Goal: Task Accomplishment & Management: Complete application form

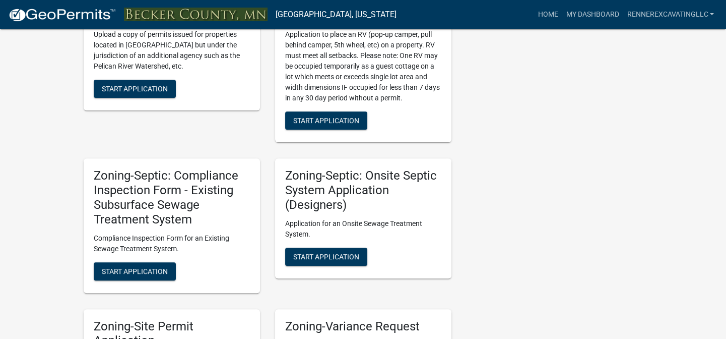
scroll to position [871, 0]
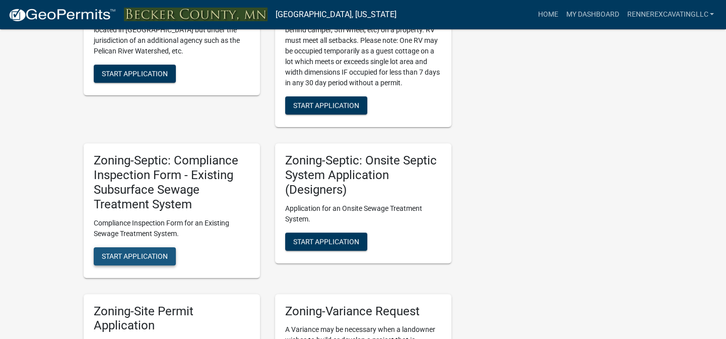
click at [151, 255] on span "Start Application" at bounding box center [135, 256] width 66 height 8
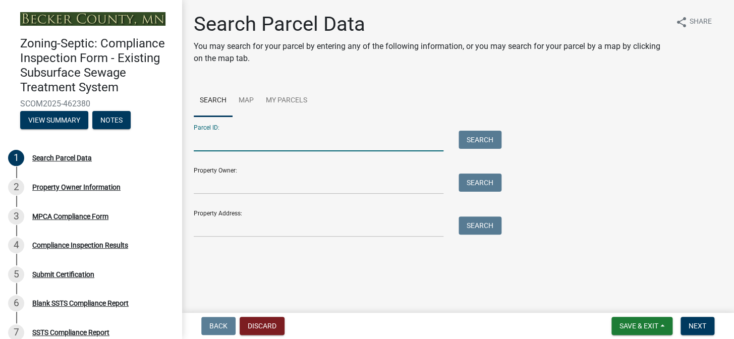
click at [239, 141] on input "Parcel ID:" at bounding box center [319, 141] width 250 height 21
type input "080871000"
click at [471, 136] on button "Search" at bounding box center [479, 140] width 43 height 18
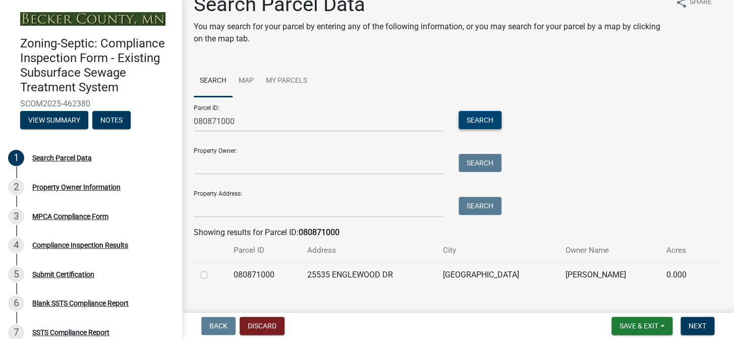
scroll to position [37, 0]
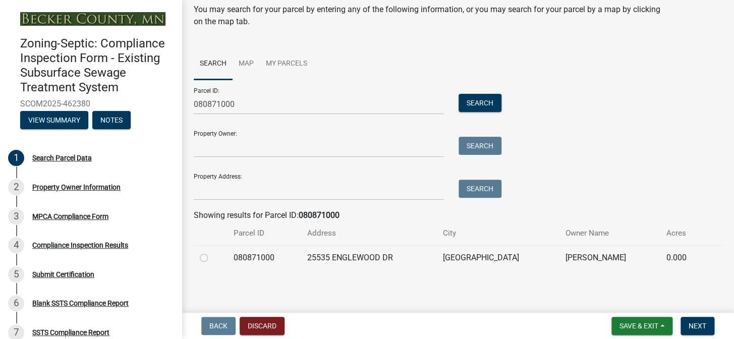
click at [212, 252] on label at bounding box center [212, 252] width 0 height 0
click at [212, 257] on input "radio" at bounding box center [215, 255] width 7 height 7
radio input "true"
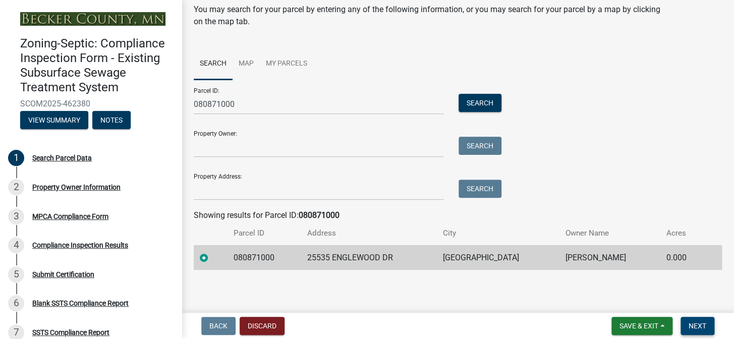
click at [701, 326] on span "Next" at bounding box center [697, 326] width 18 height 8
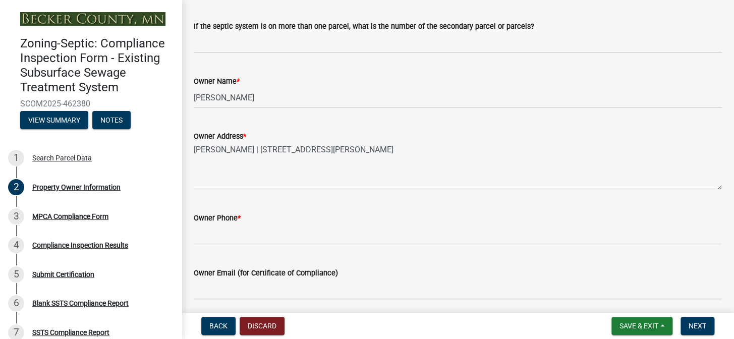
scroll to position [183, 0]
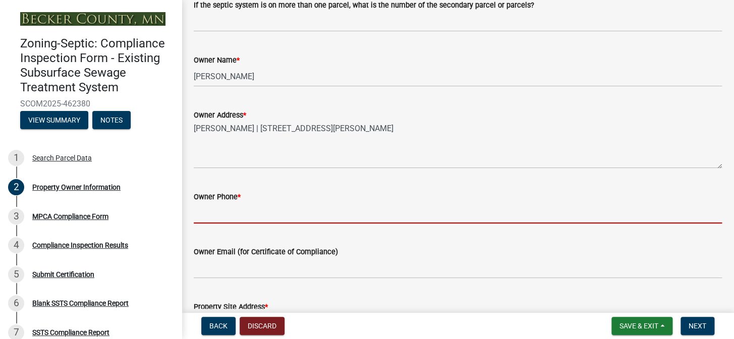
click at [255, 213] on input "Owner Phone *" at bounding box center [458, 213] width 528 height 21
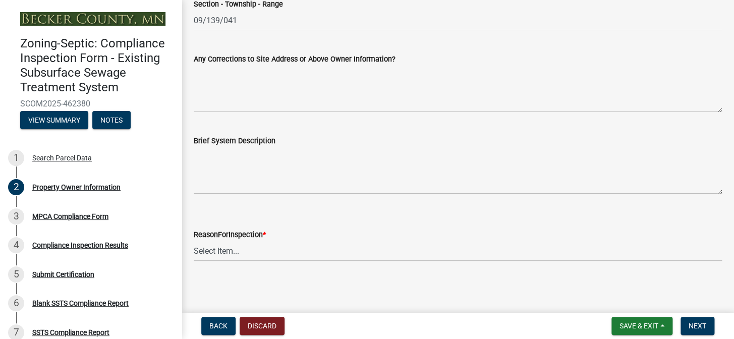
scroll to position [596, 0]
type input "[PHONE_NUMBER]"
click at [223, 250] on select "Select Item... Property Sale Lake Study Required for Permit Other" at bounding box center [458, 250] width 528 height 21
click at [194, 240] on select "Select Item... Property Sale Lake Study Required for Permit Other" at bounding box center [458, 250] width 528 height 21
select select "3e6c5637-c66b-418d-927c-69aaf39ab5a9"
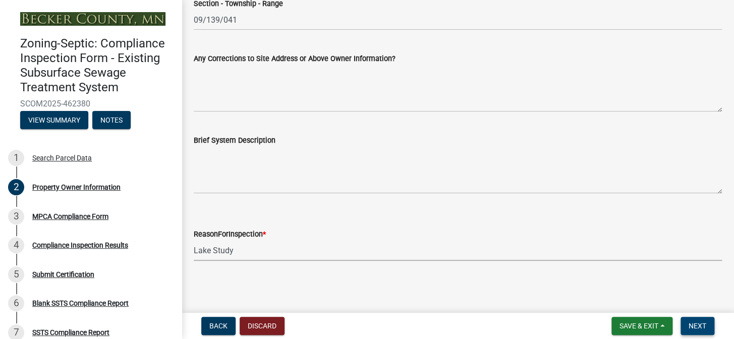
click at [699, 325] on span "Next" at bounding box center [697, 326] width 18 height 8
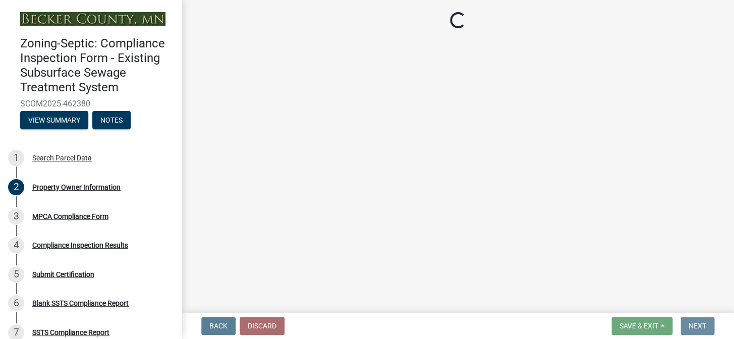
scroll to position [0, 0]
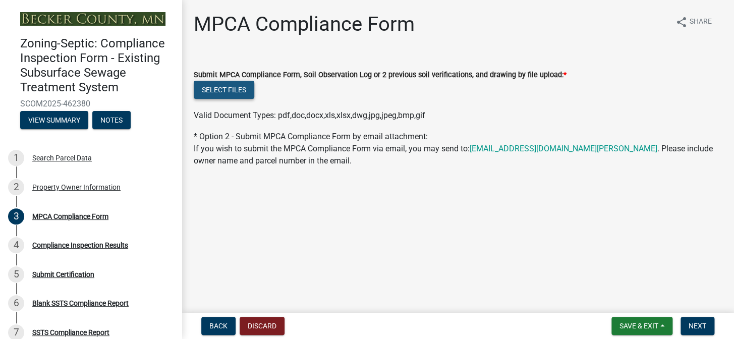
click at [240, 88] on button "Select files" at bounding box center [224, 90] width 60 height 18
click at [247, 86] on button "Select files" at bounding box center [224, 90] width 60 height 18
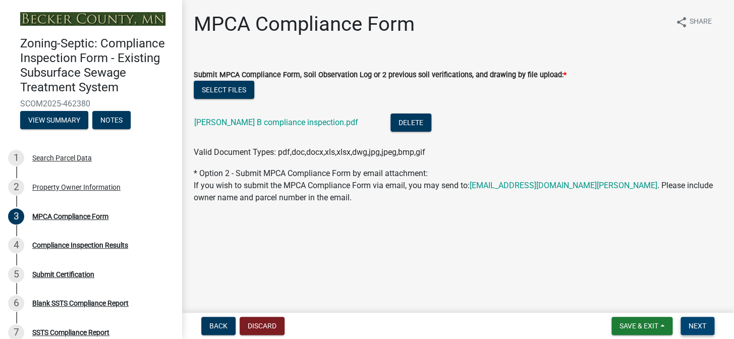
click at [700, 323] on span "Next" at bounding box center [697, 326] width 18 height 8
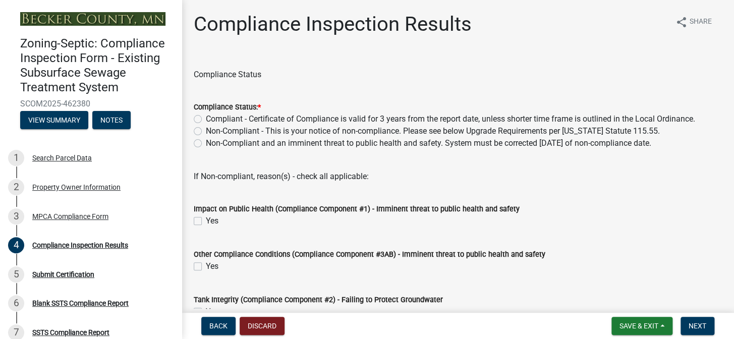
click at [206, 131] on label "Non-Compliant - This is your notice of non-compliance. Please see below Upgrade…" at bounding box center [433, 131] width 454 height 12
click at [206, 131] on input "Non-Compliant - This is your notice of non-compliance. Please see below Upgrade…" at bounding box center [209, 128] width 7 height 7
radio input "true"
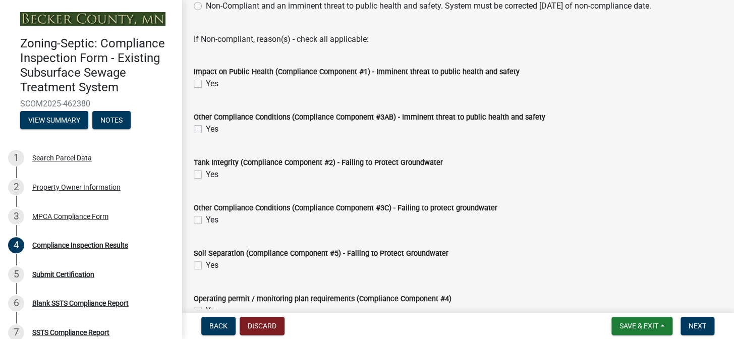
scroll to position [183, 0]
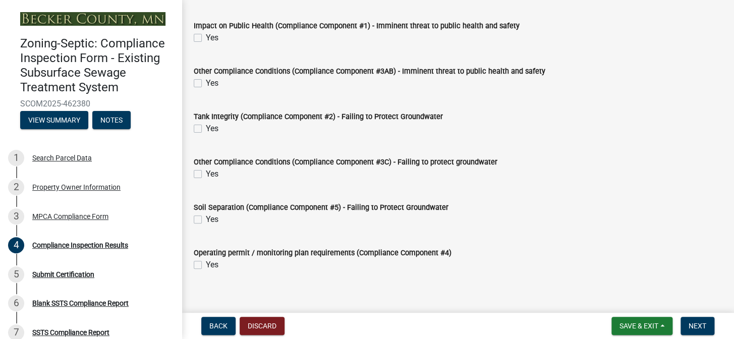
click at [206, 216] on label "Yes" at bounding box center [212, 219] width 13 height 12
click at [206, 216] on input "Yes" at bounding box center [209, 216] width 7 height 7
checkbox input "true"
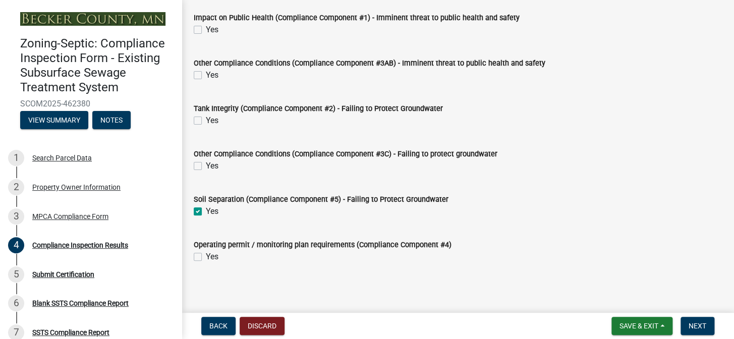
scroll to position [193, 0]
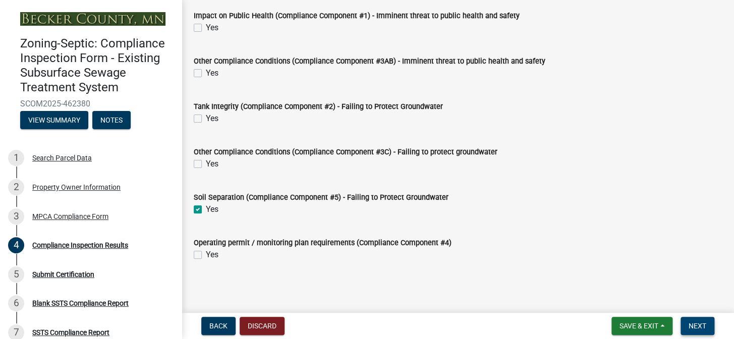
click at [703, 321] on button "Next" at bounding box center [697, 326] width 34 height 18
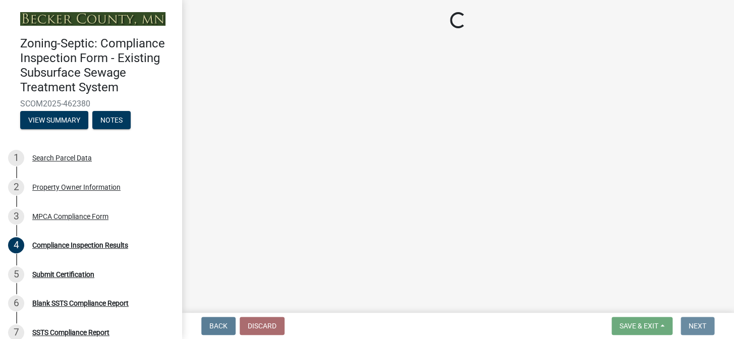
scroll to position [0, 0]
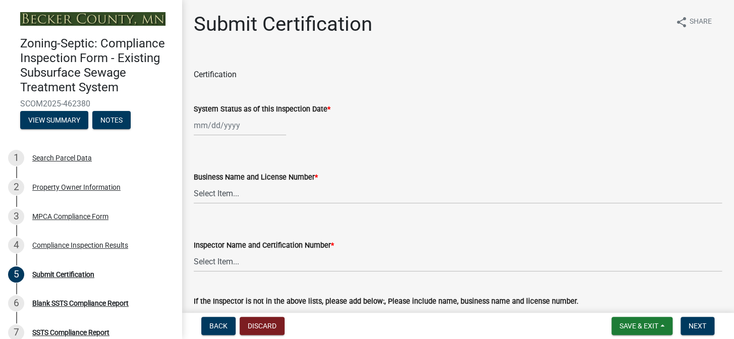
select select "8"
select select "2025"
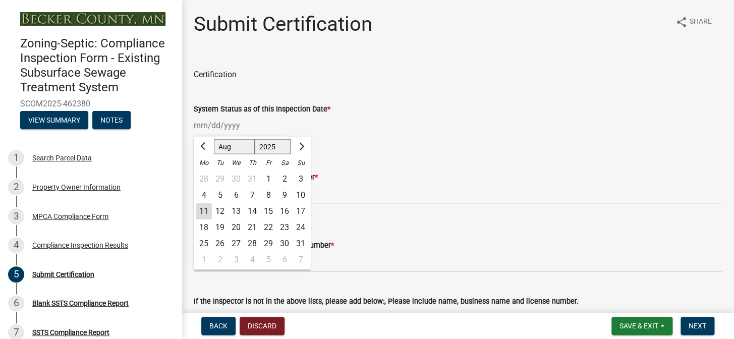
click at [248, 125] on div "[PERSON_NAME] Feb Mar Apr [PERSON_NAME][DATE] Oct Nov [DATE] 1526 1527 1528 152…" at bounding box center [240, 125] width 92 height 21
click at [251, 192] on div "7" at bounding box center [252, 195] width 16 height 16
type input "[DATE]"
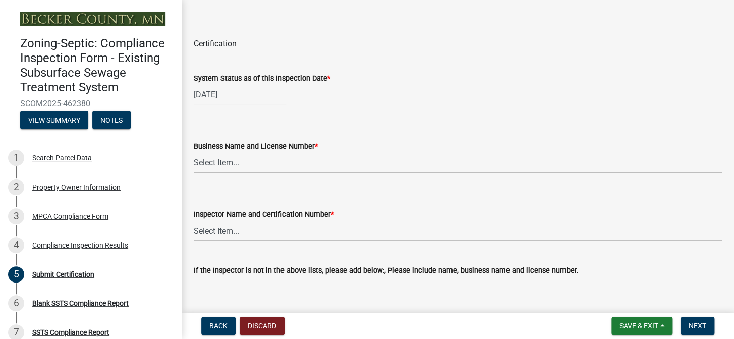
scroll to position [45, 0]
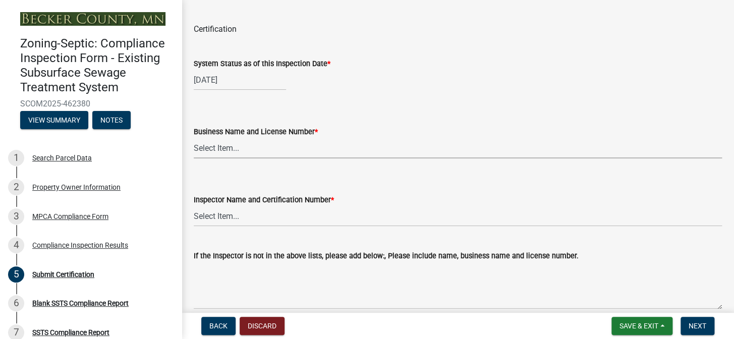
click at [259, 148] on select "Select Item... OTHER – Not listed (please add in next field and we will add to …" at bounding box center [458, 148] width 528 height 21
click at [194, 138] on select "Select Item... OTHER – Not listed (please add in next field and we will add to …" at bounding box center [458, 148] width 528 height 21
select select "8535e4a7-245b-4355-92b6-8766d7987909"
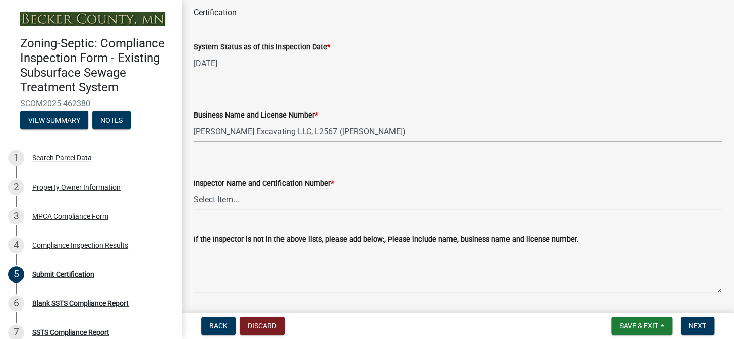
scroll to position [91, 0]
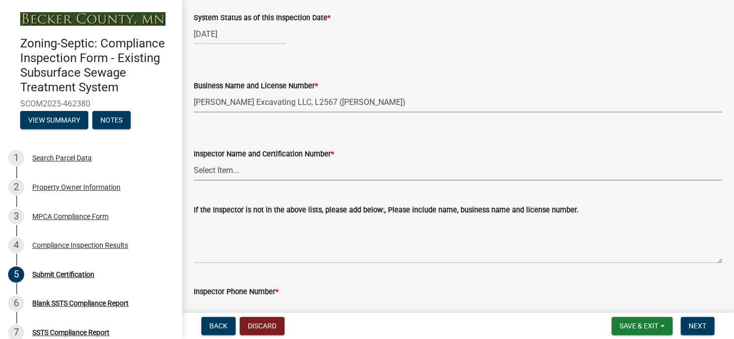
click at [219, 168] on select "Select Item... OTHER – Not listed (please add in next field and we will add to …" at bounding box center [458, 170] width 528 height 21
click at [194, 160] on select "Select Item... OTHER – Not listed (please add in next field and we will add to …" at bounding box center [458, 170] width 528 height 21
select select "fc0a14b1-36af-4307-98cf-8aa82adb7be5"
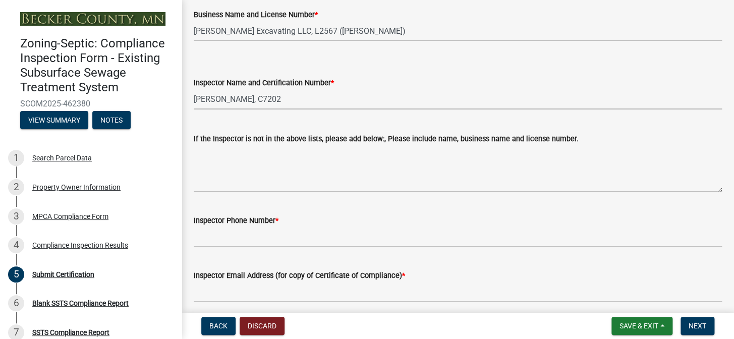
scroll to position [183, 0]
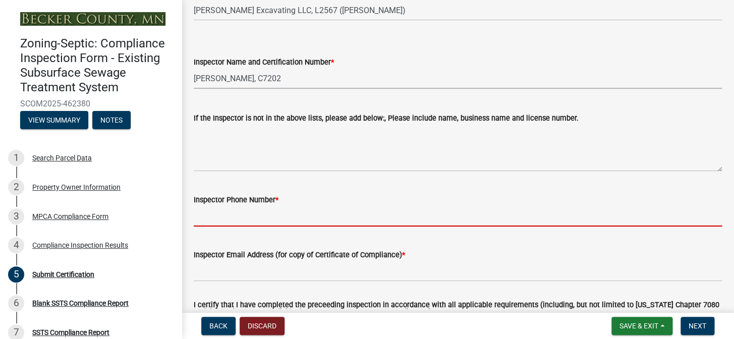
click at [277, 213] on input "Inspector Phone Number *" at bounding box center [458, 216] width 528 height 21
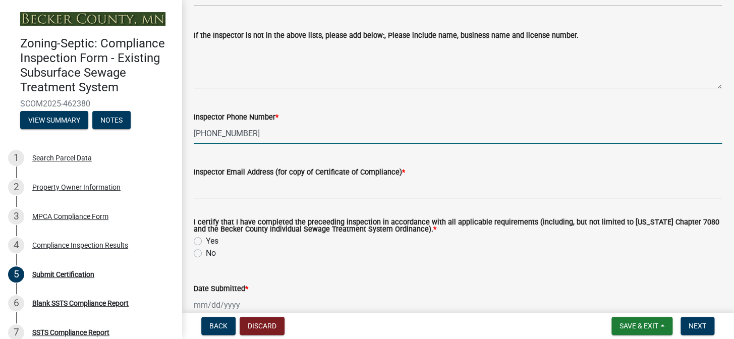
scroll to position [275, 0]
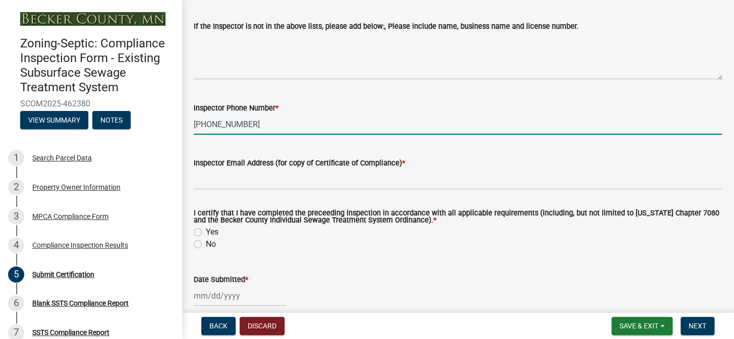
type input "[PHONE_NUMBER]"
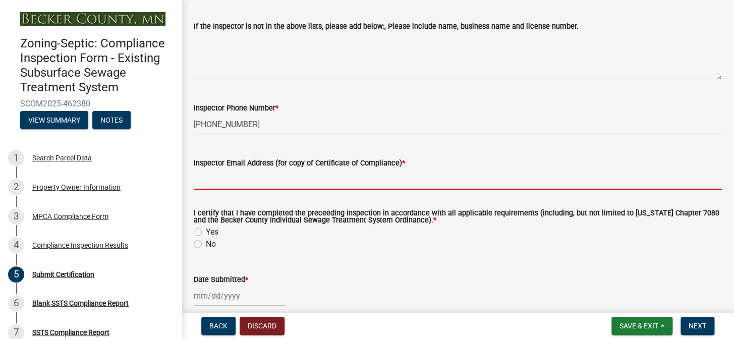
click at [299, 177] on input "Inspector Email Address (for copy of Certificate of Compliance) *" at bounding box center [458, 179] width 528 height 21
type input "[EMAIL_ADDRESS][DOMAIN_NAME]"
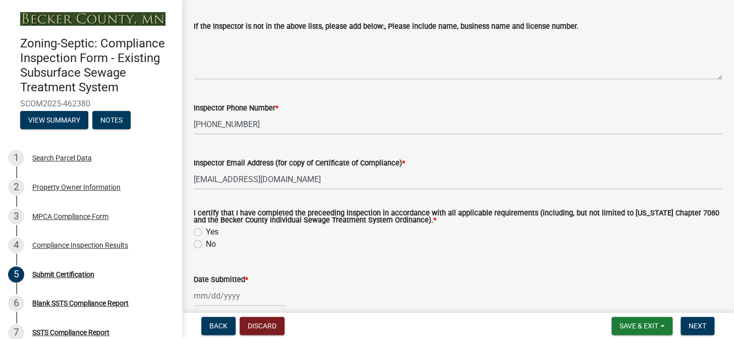
click at [206, 232] on label "Yes" at bounding box center [212, 232] width 13 height 12
click at [206, 232] on input "Yes" at bounding box center [209, 229] width 7 height 7
radio input "true"
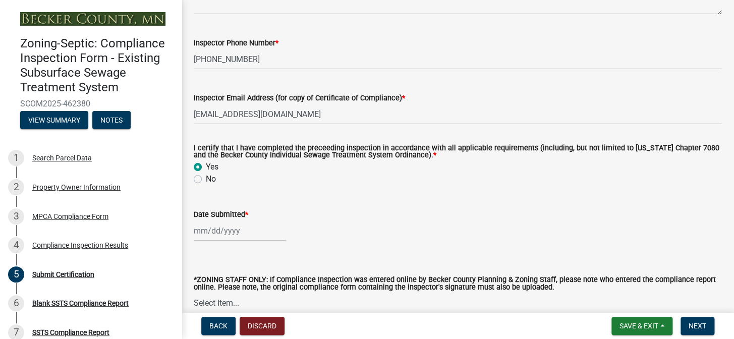
scroll to position [367, 0]
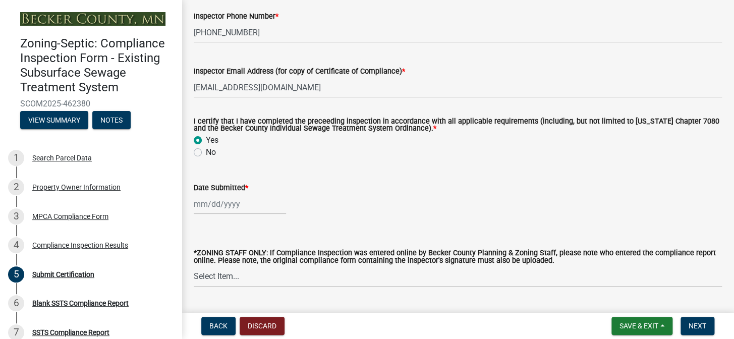
select select "8"
select select "2025"
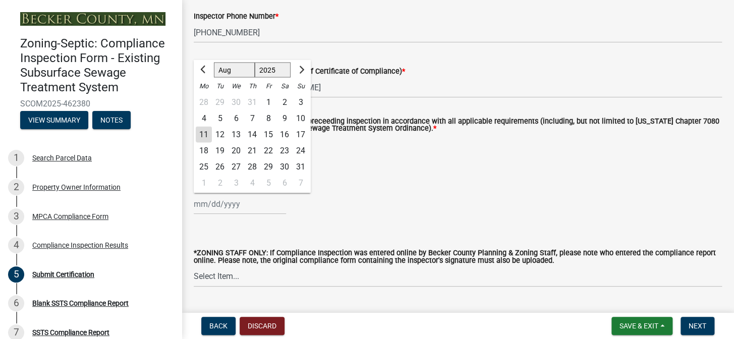
click at [245, 204] on div "[PERSON_NAME] Feb Mar Apr [PERSON_NAME][DATE] Oct Nov [DATE] 1526 1527 1528 152…" at bounding box center [240, 204] width 92 height 21
click at [202, 135] on div "11" at bounding box center [204, 135] width 16 height 16
type input "[DATE]"
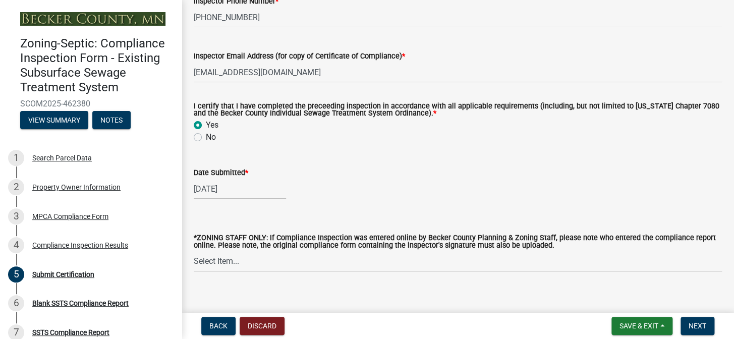
scroll to position [393, 0]
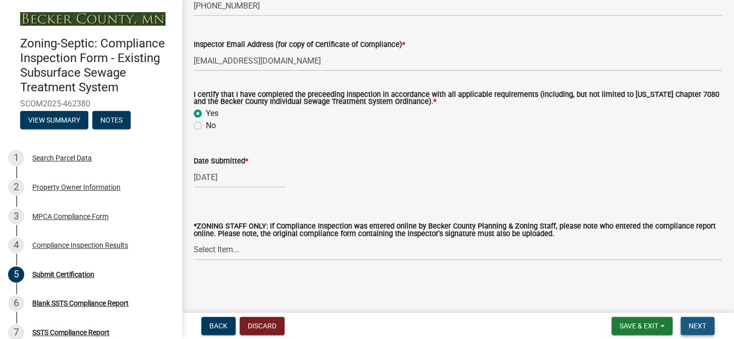
click at [700, 325] on span "Next" at bounding box center [697, 326] width 18 height 8
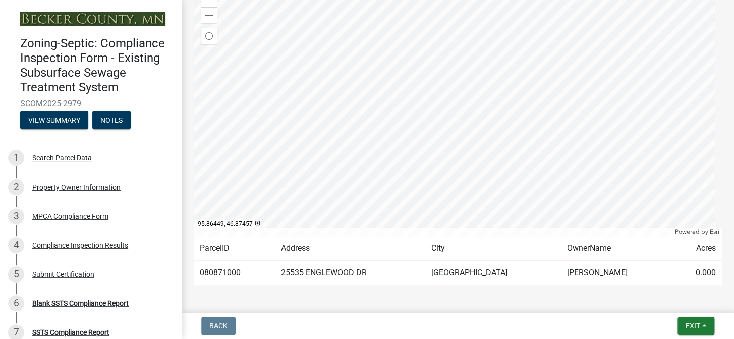
scroll to position [183, 0]
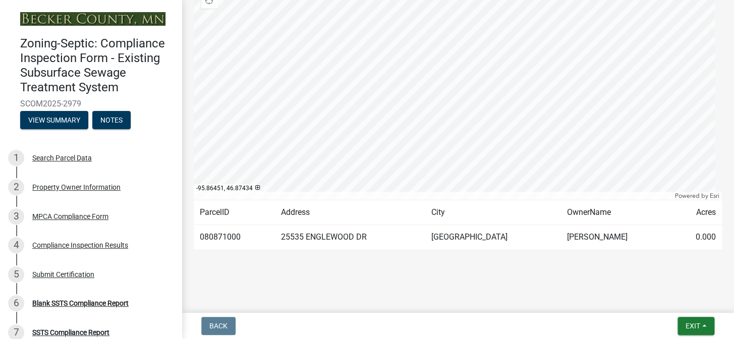
click at [232, 250] on td "080871000" at bounding box center [234, 237] width 81 height 25
click at [445, 94] on div at bounding box center [458, 74] width 528 height 252
click at [694, 323] on span "Exit" at bounding box center [692, 326] width 15 height 8
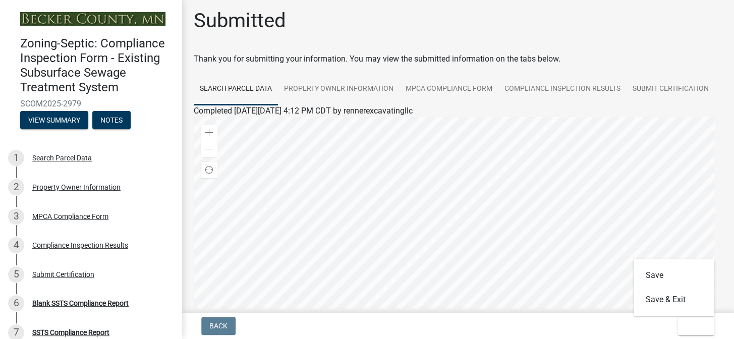
scroll to position [0, 0]
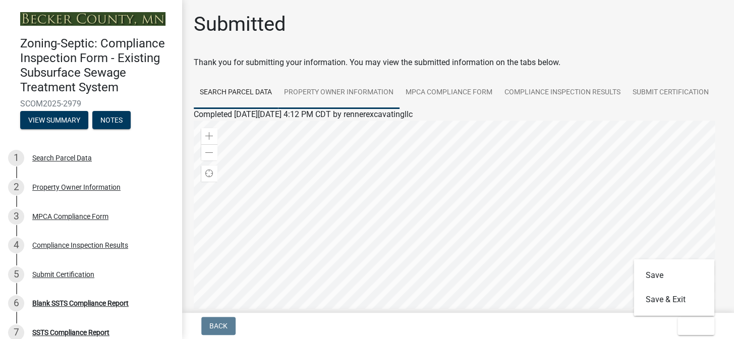
click at [348, 94] on link "Property Owner Information" at bounding box center [338, 93] width 121 height 32
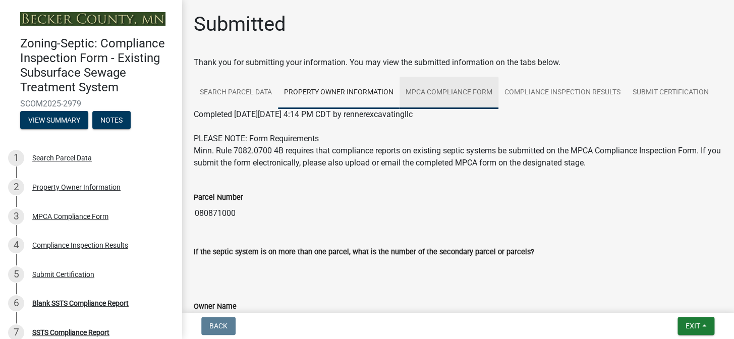
click at [460, 93] on link "MPCA Compliance Form" at bounding box center [448, 93] width 99 height 32
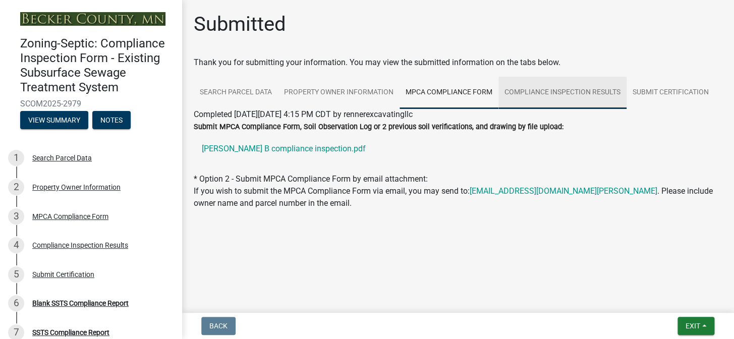
click at [562, 91] on link "Compliance Inspection Results" at bounding box center [562, 93] width 128 height 32
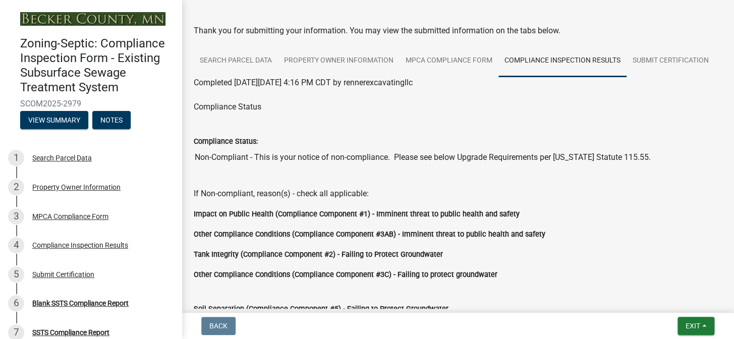
scroll to position [31, 0]
click at [626, 78] on link "Submit Certification" at bounding box center [670, 61] width 88 height 32
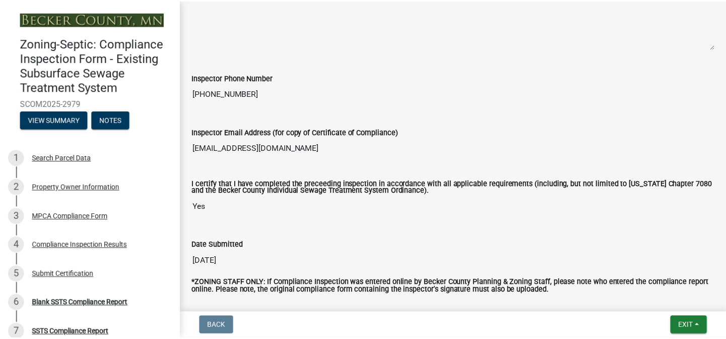
scroll to position [439, 0]
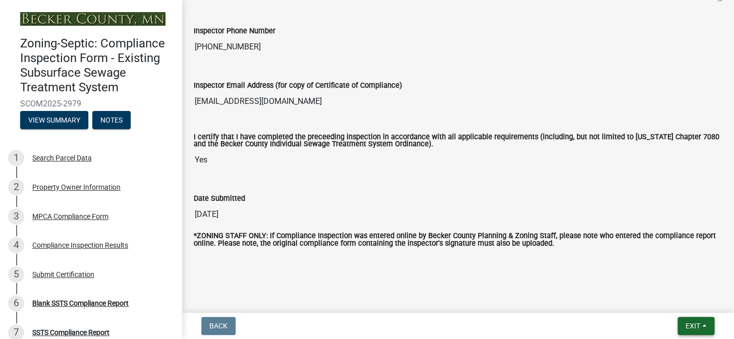
click at [690, 322] on span "Exit" at bounding box center [692, 326] width 15 height 8
click at [659, 297] on button "Save & Exit" at bounding box center [673, 299] width 81 height 24
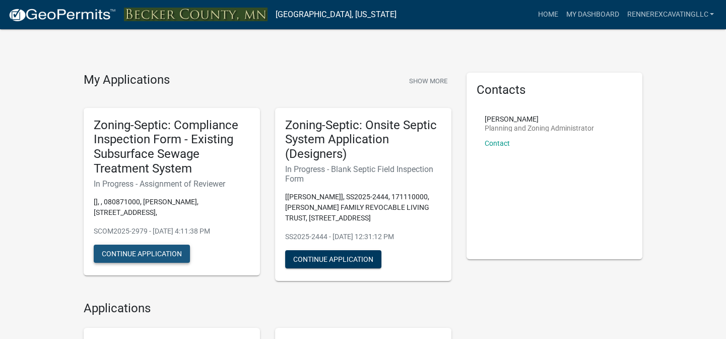
click at [160, 252] on button "Continue Application" at bounding box center [142, 254] width 96 height 18
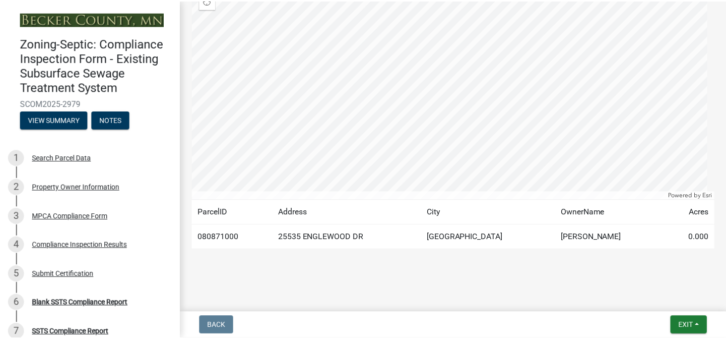
scroll to position [204, 0]
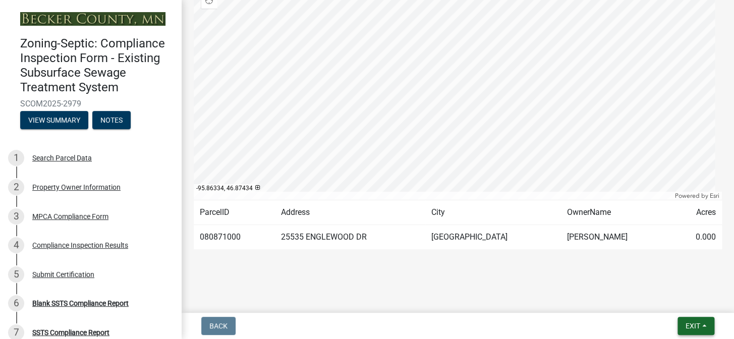
click at [692, 326] on span "Exit" at bounding box center [692, 326] width 15 height 8
click at [654, 300] on button "Save & Exit" at bounding box center [673, 299] width 81 height 24
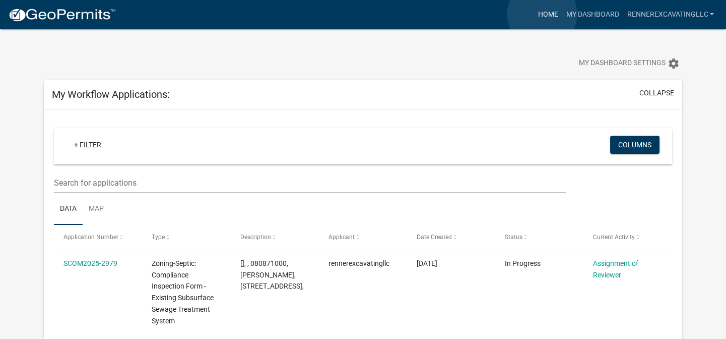
click at [542, 14] on link "Home" at bounding box center [548, 14] width 28 height 19
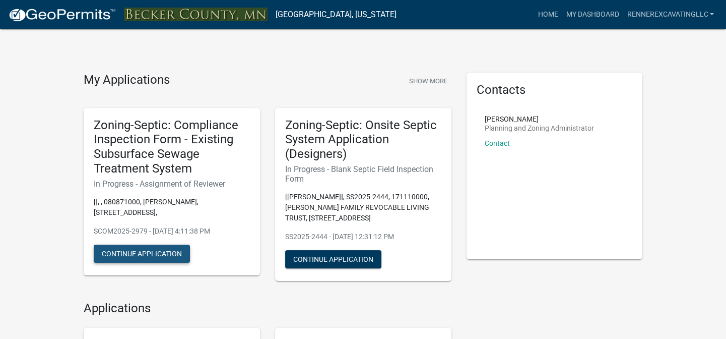
click at [153, 255] on button "Continue Application" at bounding box center [142, 254] width 96 height 18
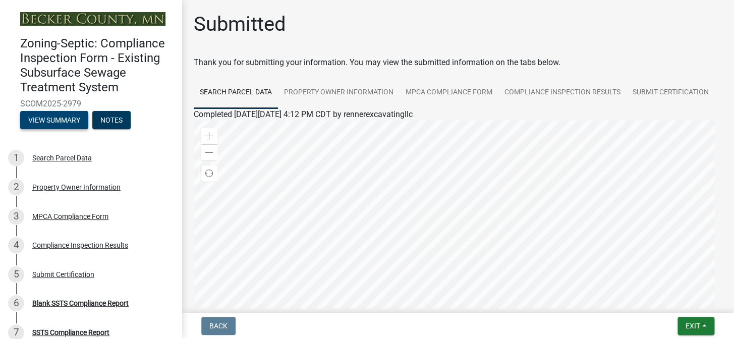
click at [63, 120] on button "View Summary" at bounding box center [54, 120] width 68 height 18
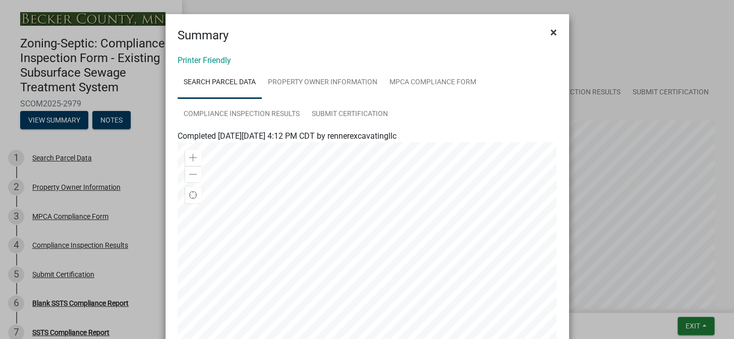
click at [550, 30] on span "×" at bounding box center [553, 32] width 7 height 14
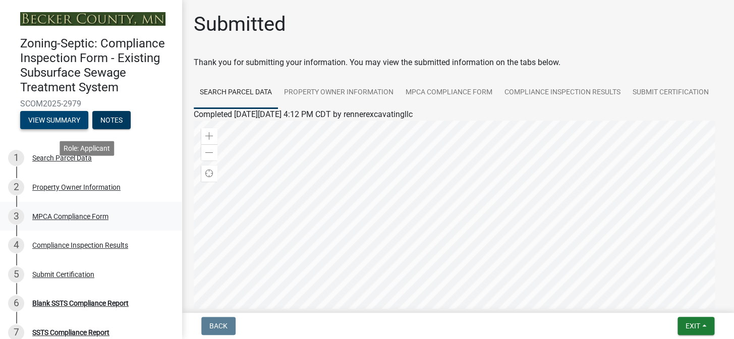
scroll to position [40, 0]
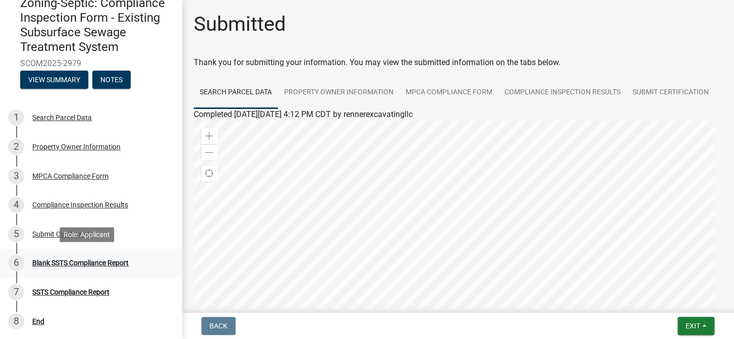
click at [101, 263] on div "Blank SSTS Compliance Report" at bounding box center [80, 262] width 96 height 7
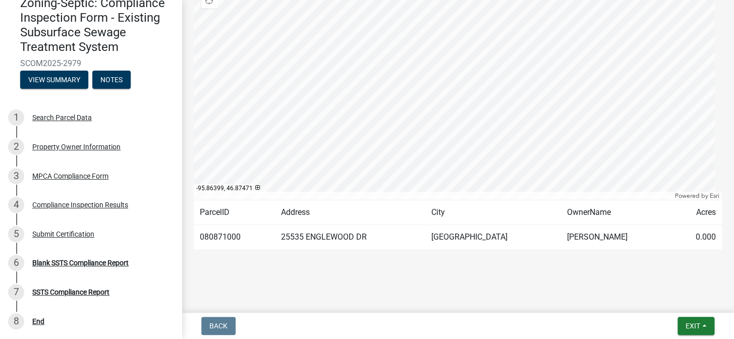
scroll to position [204, 0]
click at [695, 327] on span "Exit" at bounding box center [692, 326] width 15 height 8
click at [652, 276] on button "Save" at bounding box center [673, 275] width 81 height 24
click at [690, 324] on span "Exit" at bounding box center [692, 326] width 15 height 8
click at [664, 297] on button "Save & Exit" at bounding box center [673, 299] width 81 height 24
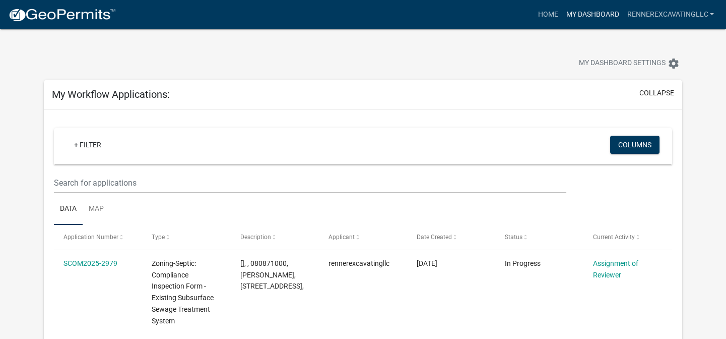
click at [586, 15] on link "My Dashboard" at bounding box center [592, 14] width 61 height 19
click at [551, 15] on link "Home" at bounding box center [548, 14] width 28 height 19
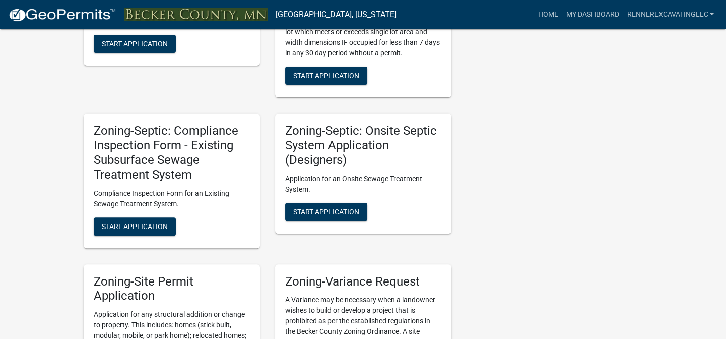
scroll to position [917, 0]
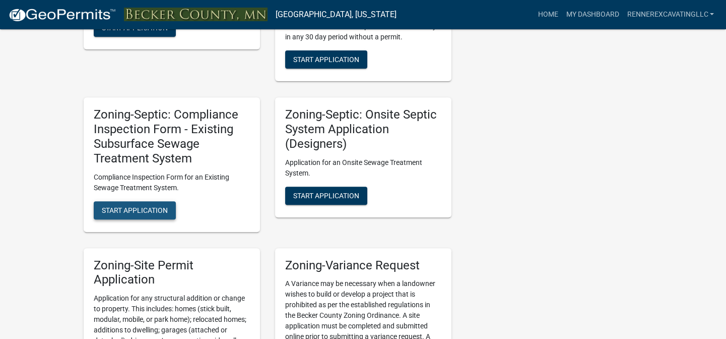
click at [143, 211] on span "Start Application" at bounding box center [135, 210] width 66 height 8
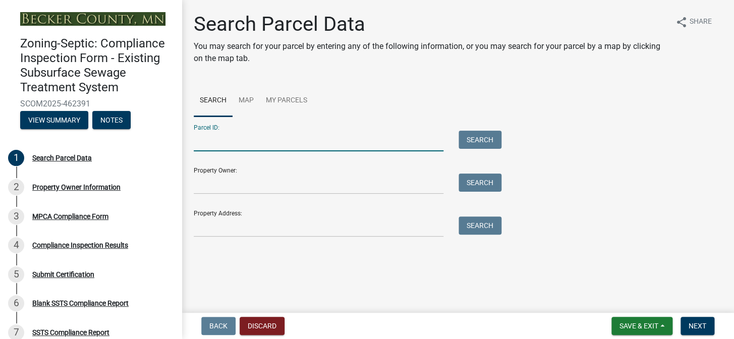
click at [209, 139] on input "Parcel ID:" at bounding box center [319, 141] width 250 height 21
type input "081005000"
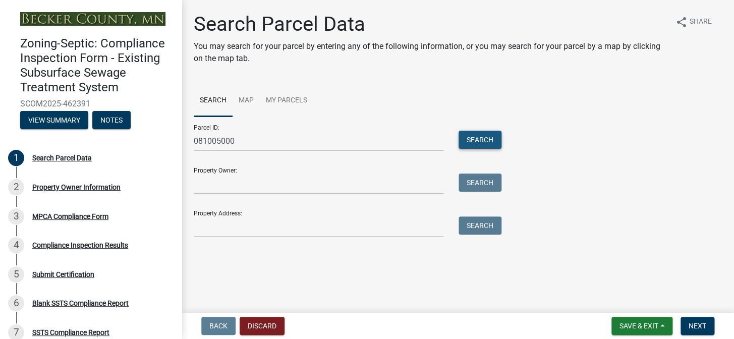
click at [474, 139] on button "Search" at bounding box center [479, 140] width 43 height 18
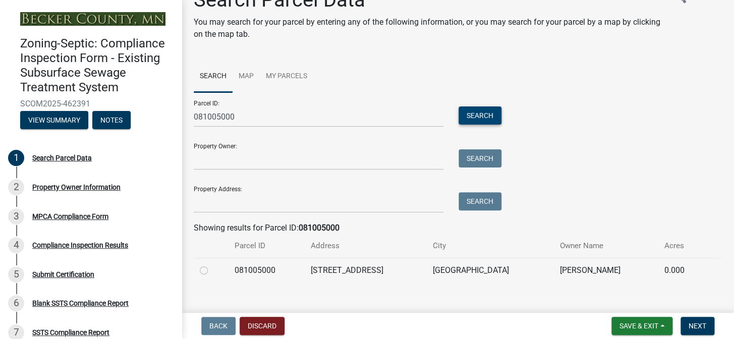
scroll to position [37, 0]
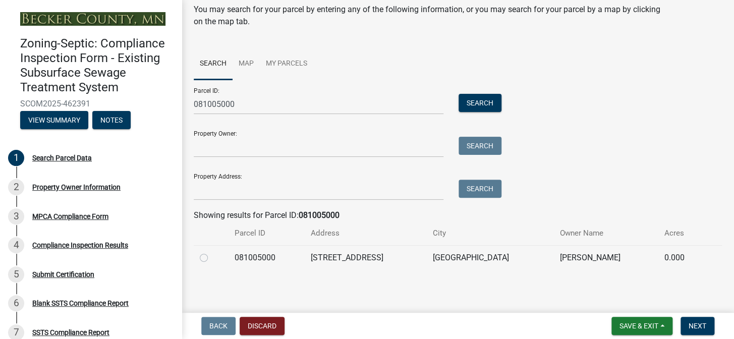
click at [212, 252] on label at bounding box center [212, 252] width 0 height 0
click at [212, 257] on input "radio" at bounding box center [215, 255] width 7 height 7
radio input "true"
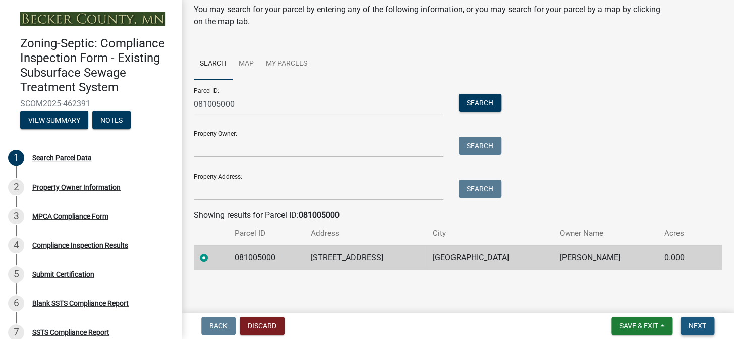
click at [703, 323] on span "Next" at bounding box center [697, 326] width 18 height 8
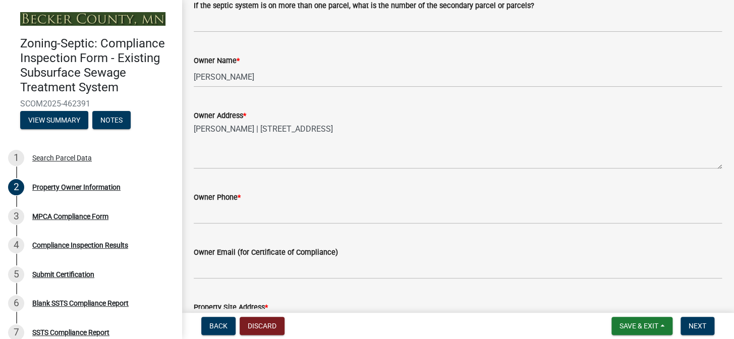
scroll to position [183, 0]
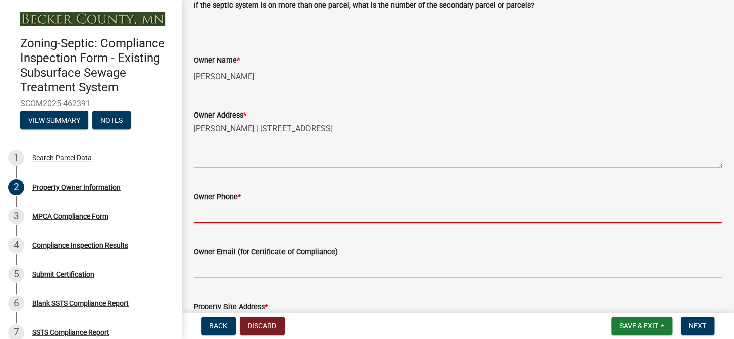
click at [263, 212] on input "Owner Phone *" at bounding box center [458, 213] width 528 height 21
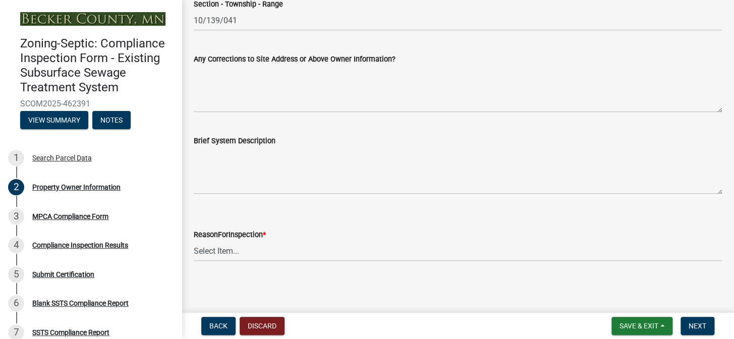
scroll to position [596, 0]
type input "701-729-8934"
click at [230, 251] on select "Select Item... Property Sale Lake Study Required for Permit Other" at bounding box center [458, 250] width 528 height 21
click at [194, 240] on select "Select Item... Property Sale Lake Study Required for Permit Other" at bounding box center [458, 250] width 528 height 21
select select "3e6c5637-c66b-418d-927c-69aaf39ab5a9"
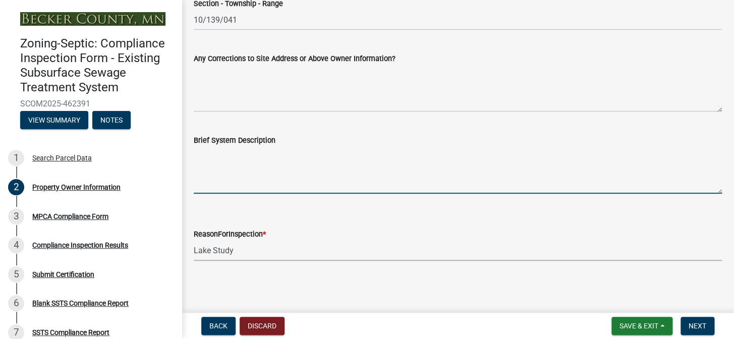
click at [246, 150] on textarea "Brief System Description" at bounding box center [458, 169] width 528 height 47
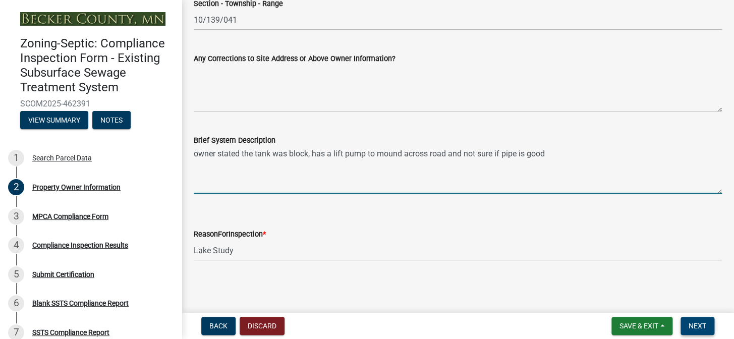
type textarea "owner stated the tank was block, has a lift pump to mound across road and not s…"
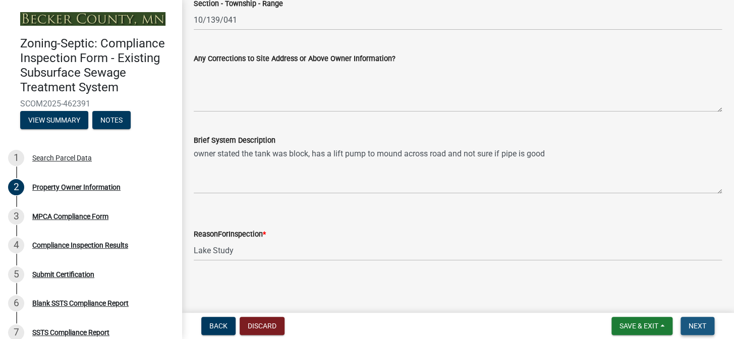
click at [701, 326] on span "Next" at bounding box center [697, 326] width 18 height 8
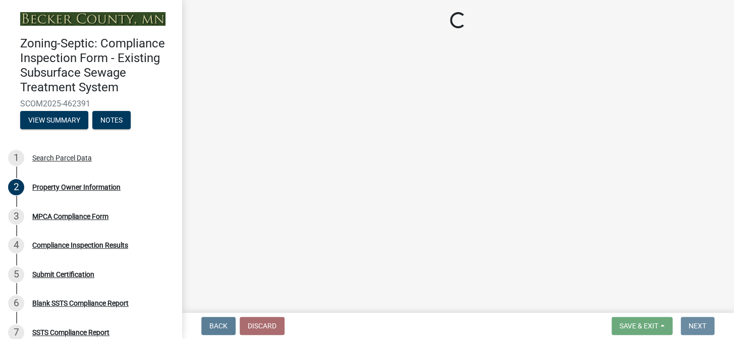
scroll to position [0, 0]
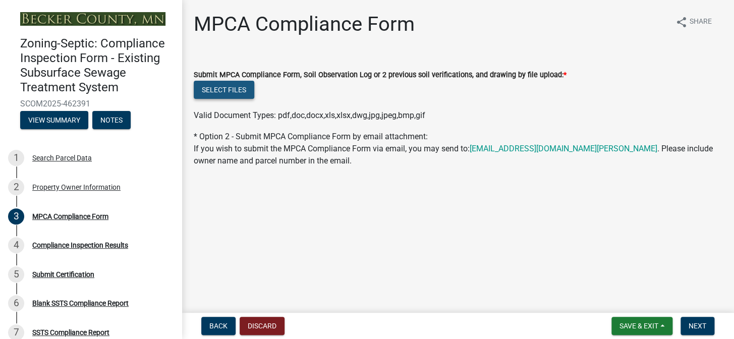
click at [237, 90] on button "Select files" at bounding box center [224, 90] width 60 height 18
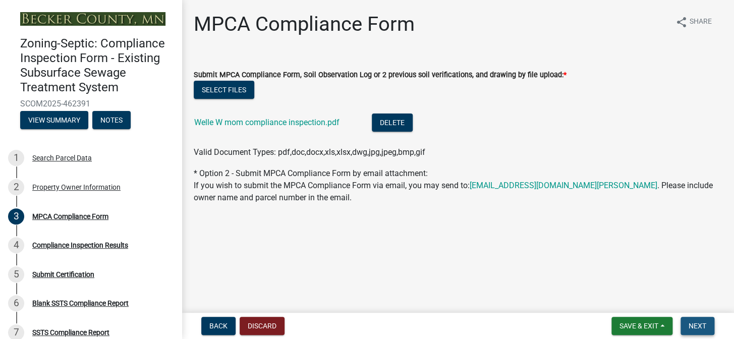
click at [699, 323] on span "Next" at bounding box center [697, 326] width 18 height 8
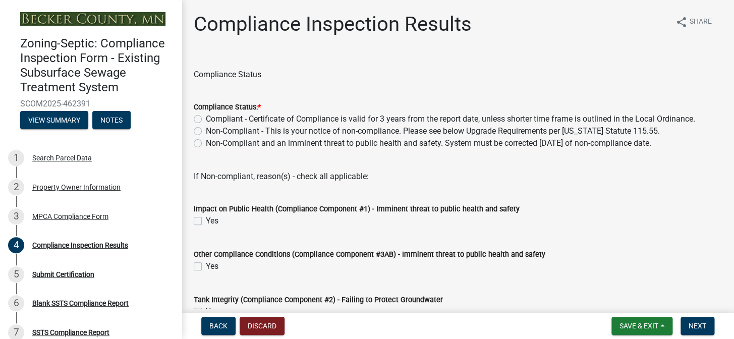
click at [206, 131] on label "Non-Compliant - This is your notice of non-compliance. Please see below Upgrade…" at bounding box center [433, 131] width 454 height 12
click at [206, 131] on input "Non-Compliant - This is your notice of non-compliance. Please see below Upgrade…" at bounding box center [209, 128] width 7 height 7
radio input "true"
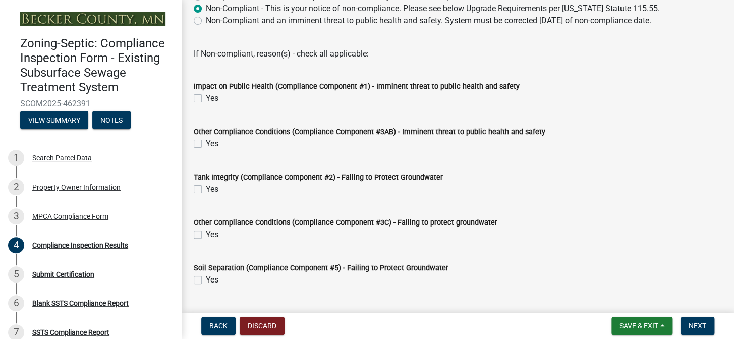
scroll to position [137, 0]
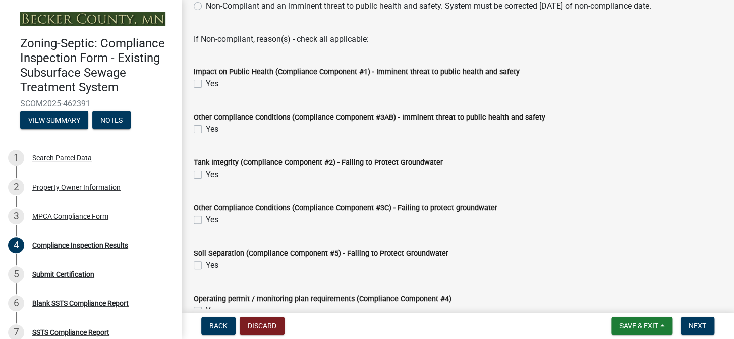
click at [206, 173] on label "Yes" at bounding box center [212, 174] width 13 height 12
click at [206, 173] on input "Yes" at bounding box center [209, 171] width 7 height 7
checkbox input "true"
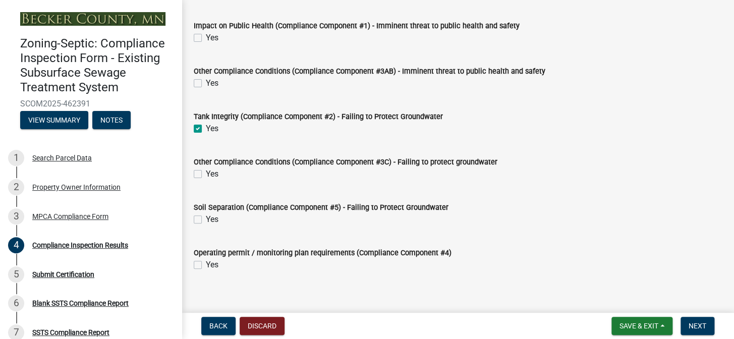
scroll to position [193, 0]
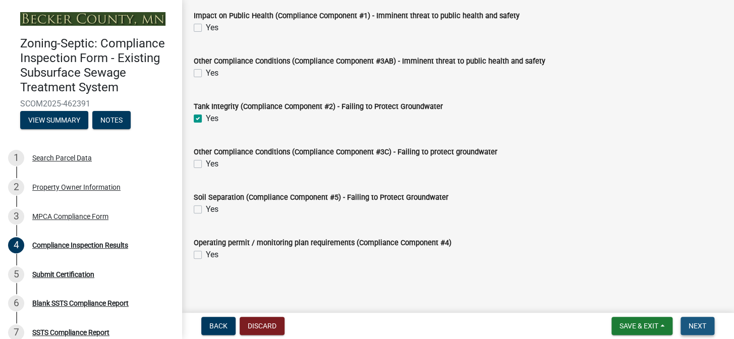
click at [701, 323] on span "Next" at bounding box center [697, 326] width 18 height 8
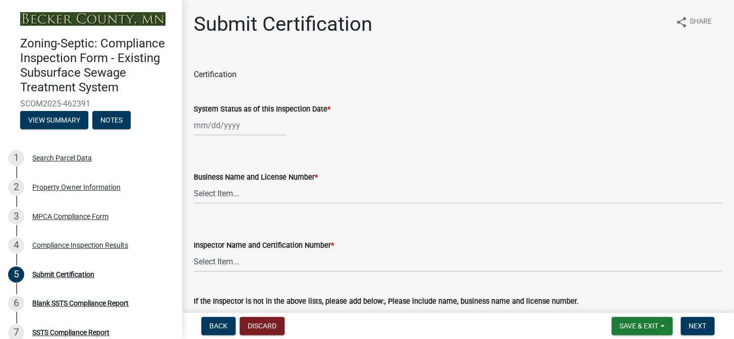
select select "8"
select select "2025"
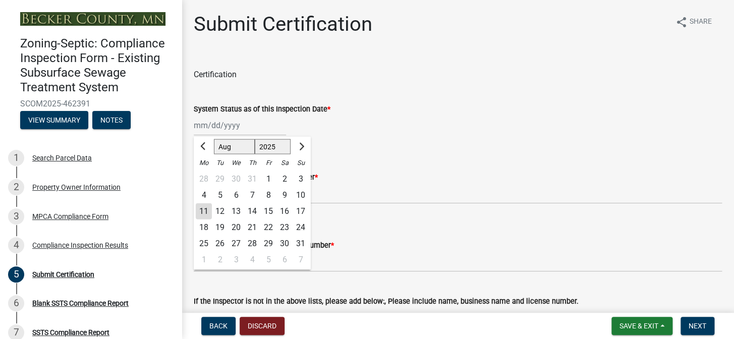
click at [242, 125] on div "[PERSON_NAME] Feb Mar Apr [PERSON_NAME][DATE] Oct Nov [DATE] 1526 1527 1528 152…" at bounding box center [240, 125] width 92 height 21
click at [204, 146] on span "Previous month" at bounding box center [204, 146] width 8 height 8
select select "7"
click at [286, 211] on div "19" at bounding box center [284, 211] width 16 height 16
type input "07/19/2025"
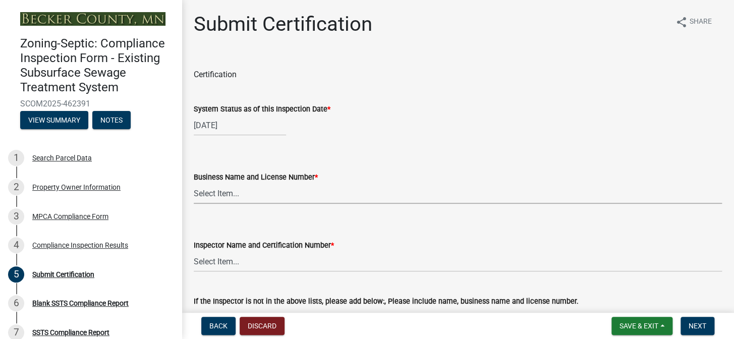
click at [265, 188] on select "Select Item... OTHER – Not listed (please add in next field and we will add to …" at bounding box center [458, 193] width 528 height 21
click at [194, 183] on select "Select Item... OTHER – Not listed (please add in next field and we will add to …" at bounding box center [458, 193] width 528 height 21
select select "8535e4a7-245b-4355-92b6-8766d7987909"
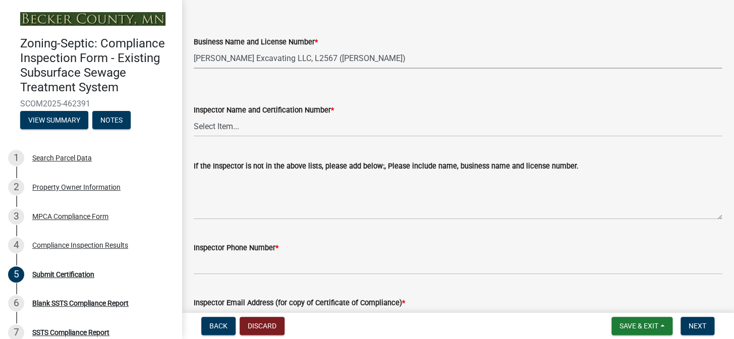
scroll to position [137, 0]
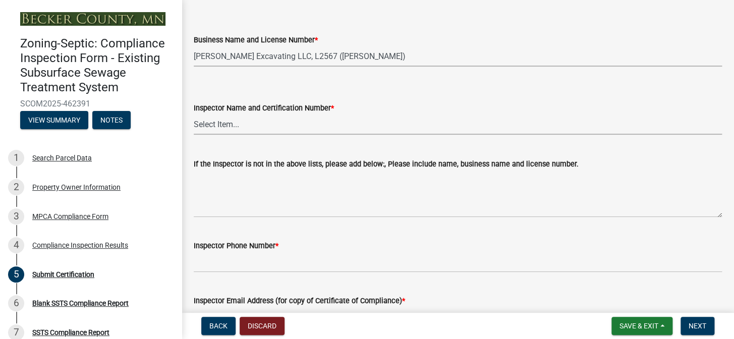
click at [242, 126] on select "Select Item... OTHER – Not listed (please add in next field and we will add to …" at bounding box center [458, 124] width 528 height 21
click at [194, 114] on select "Select Item... OTHER – Not listed (please add in next field and we will add to …" at bounding box center [458, 124] width 528 height 21
select select "fc0a14b1-36af-4307-98cf-8aa82adb7be5"
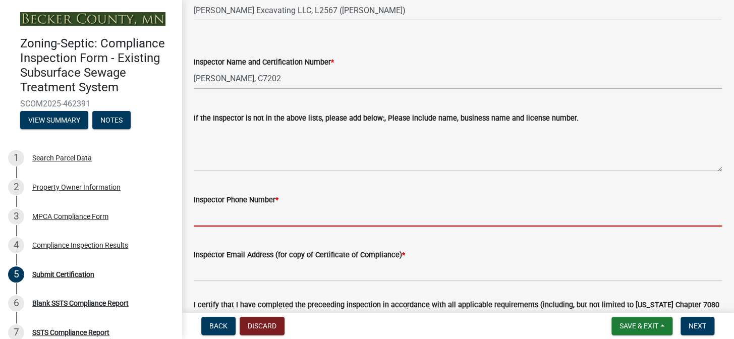
click at [271, 211] on input "Inspector Phone Number *" at bounding box center [458, 216] width 528 height 21
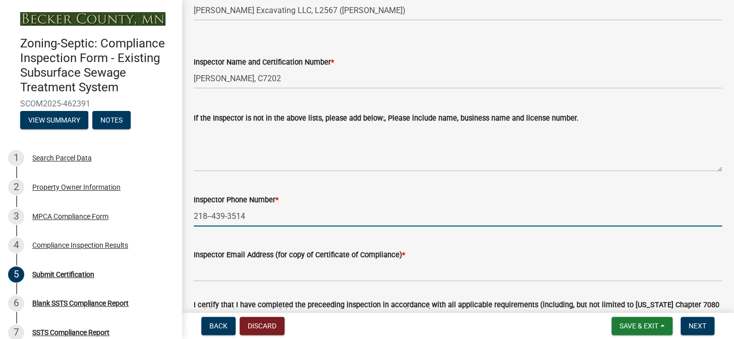
type input "218--439-3514"
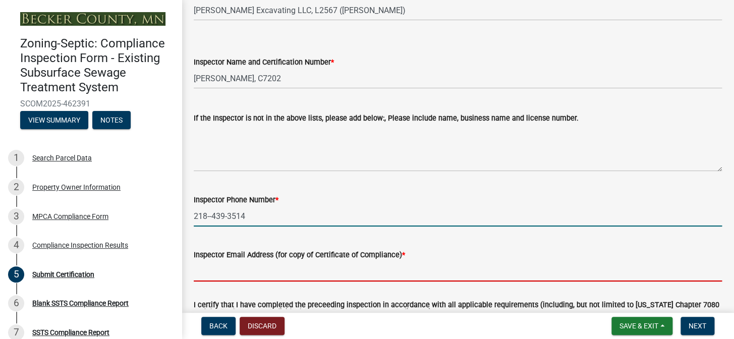
click at [245, 273] on input "Inspector Email Address (for copy of Certificate of Compliance) *" at bounding box center [458, 271] width 528 height 21
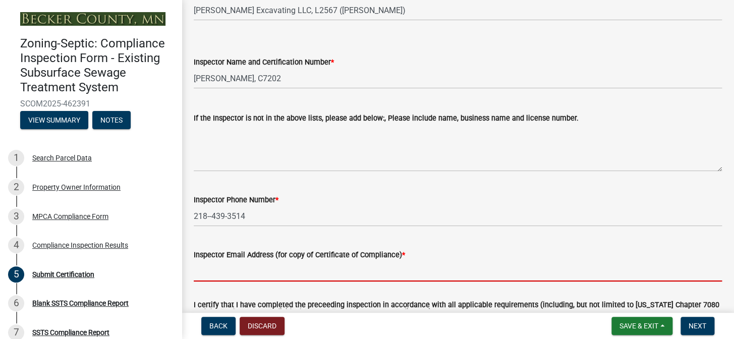
type input "[EMAIL_ADDRESS][DOMAIN_NAME]"
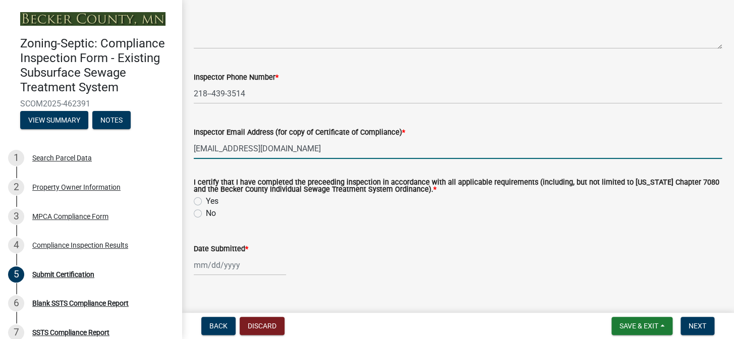
scroll to position [302, 0]
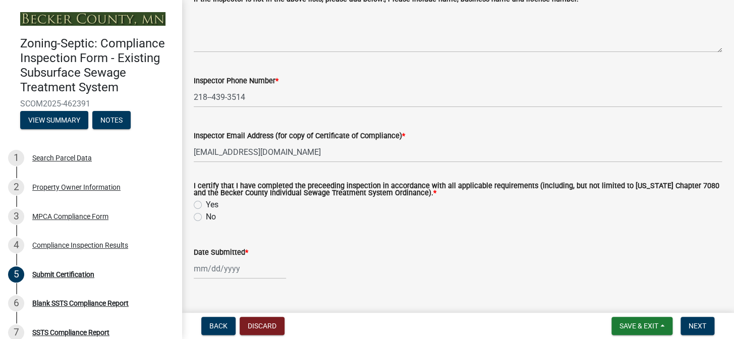
click at [206, 204] on label "Yes" at bounding box center [212, 205] width 13 height 12
click at [206, 204] on input "Yes" at bounding box center [209, 202] width 7 height 7
radio input "true"
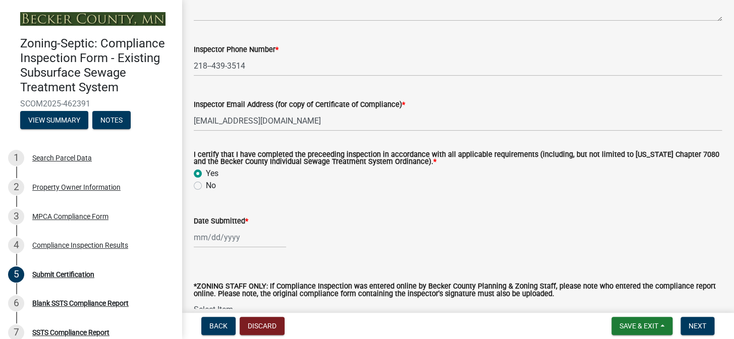
scroll to position [348, 0]
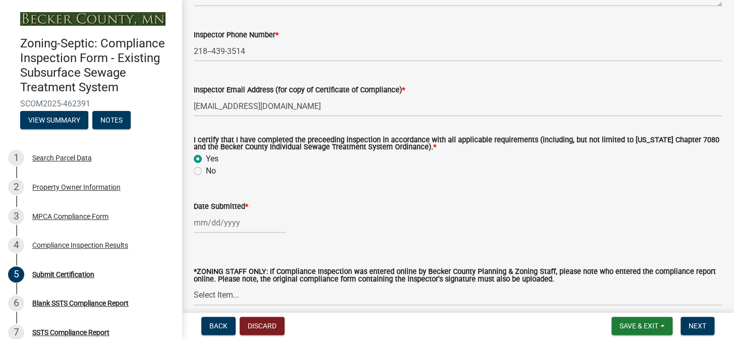
select select "8"
select select "2025"
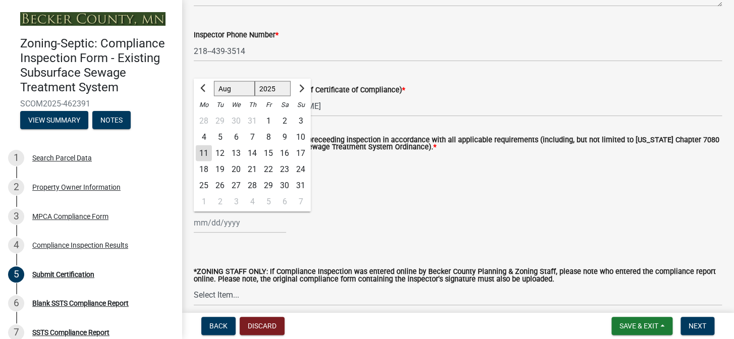
click at [243, 221] on div "[PERSON_NAME] Feb Mar Apr [PERSON_NAME][DATE] Oct Nov [DATE] 1526 1527 1528 152…" at bounding box center [240, 222] width 92 height 21
click at [350, 209] on div "Date Submitted *" at bounding box center [458, 206] width 528 height 12
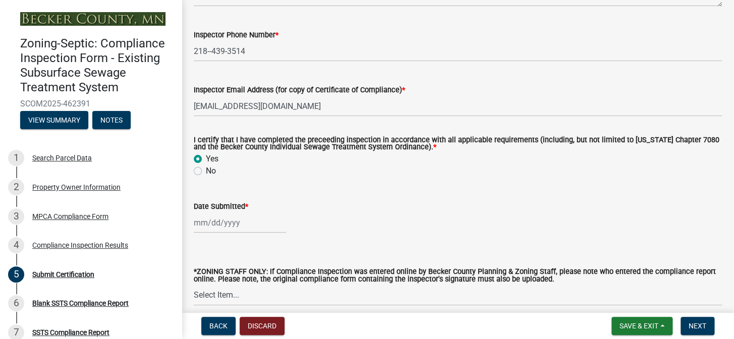
select select "8"
select select "2025"
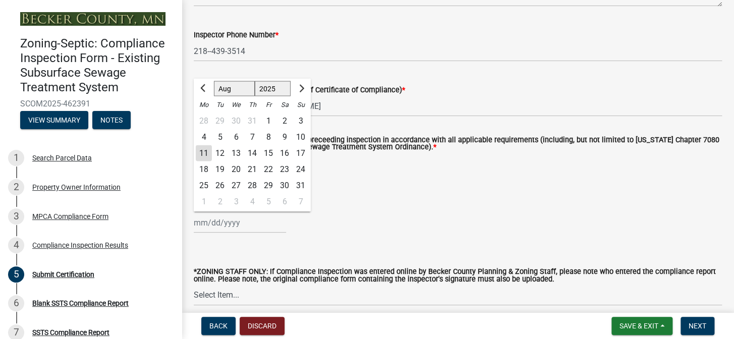
click at [251, 223] on div "[PERSON_NAME] Feb Mar Apr [PERSON_NAME][DATE] Oct Nov [DATE] 1526 1527 1528 152…" at bounding box center [240, 222] width 92 height 21
click at [206, 152] on div "11" at bounding box center [204, 153] width 16 height 16
type input "[DATE]"
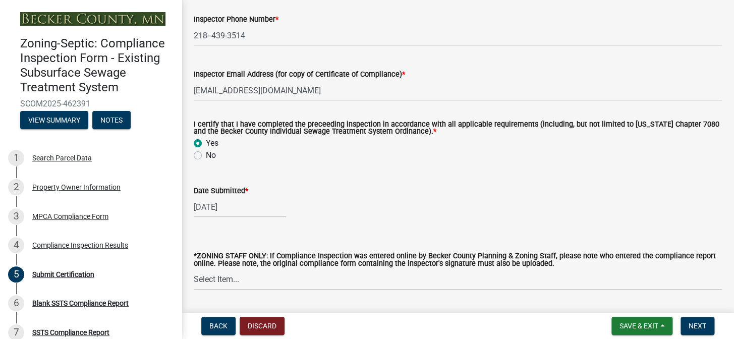
scroll to position [393, 0]
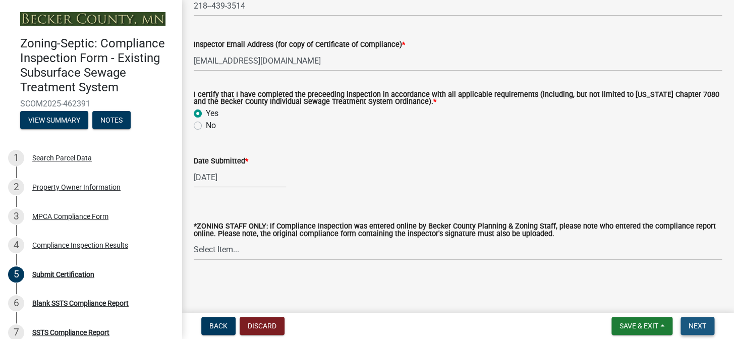
click at [702, 322] on span "Next" at bounding box center [697, 326] width 18 height 8
